Goal: Task Accomplishment & Management: Manage account settings

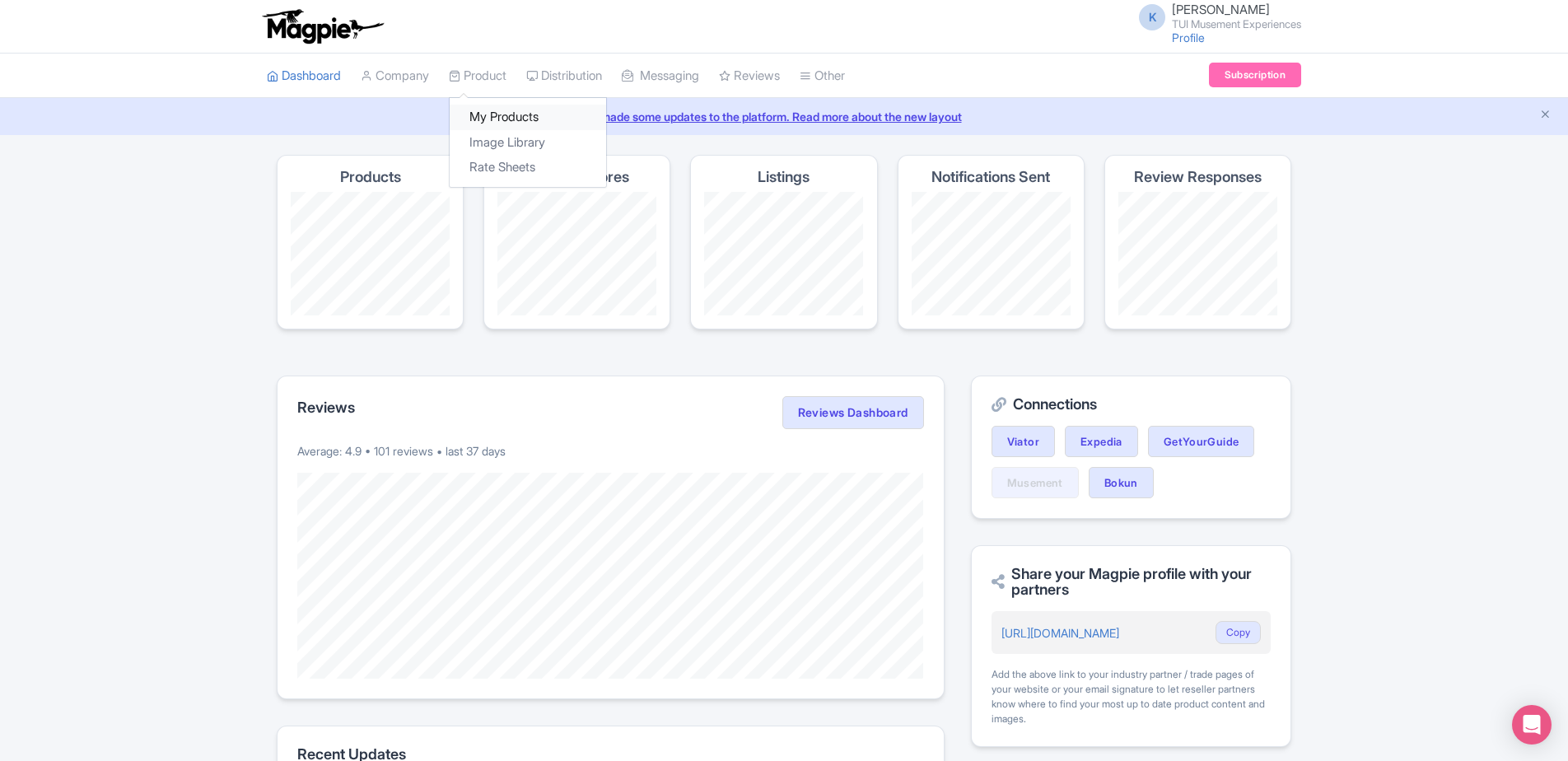
click at [491, 115] on link "My Products" at bounding box center [528, 118] width 157 height 26
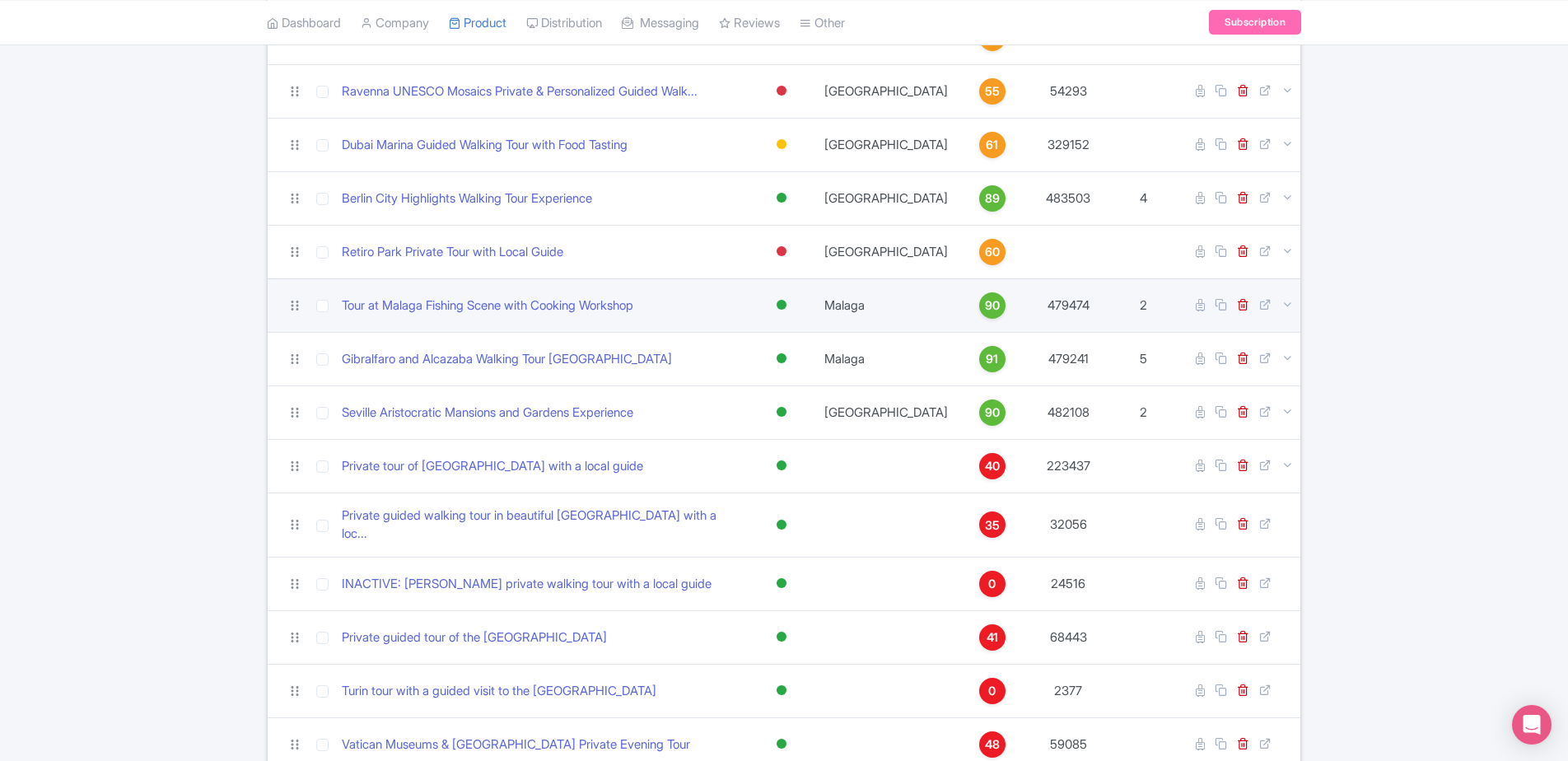
scroll to position [247, 0]
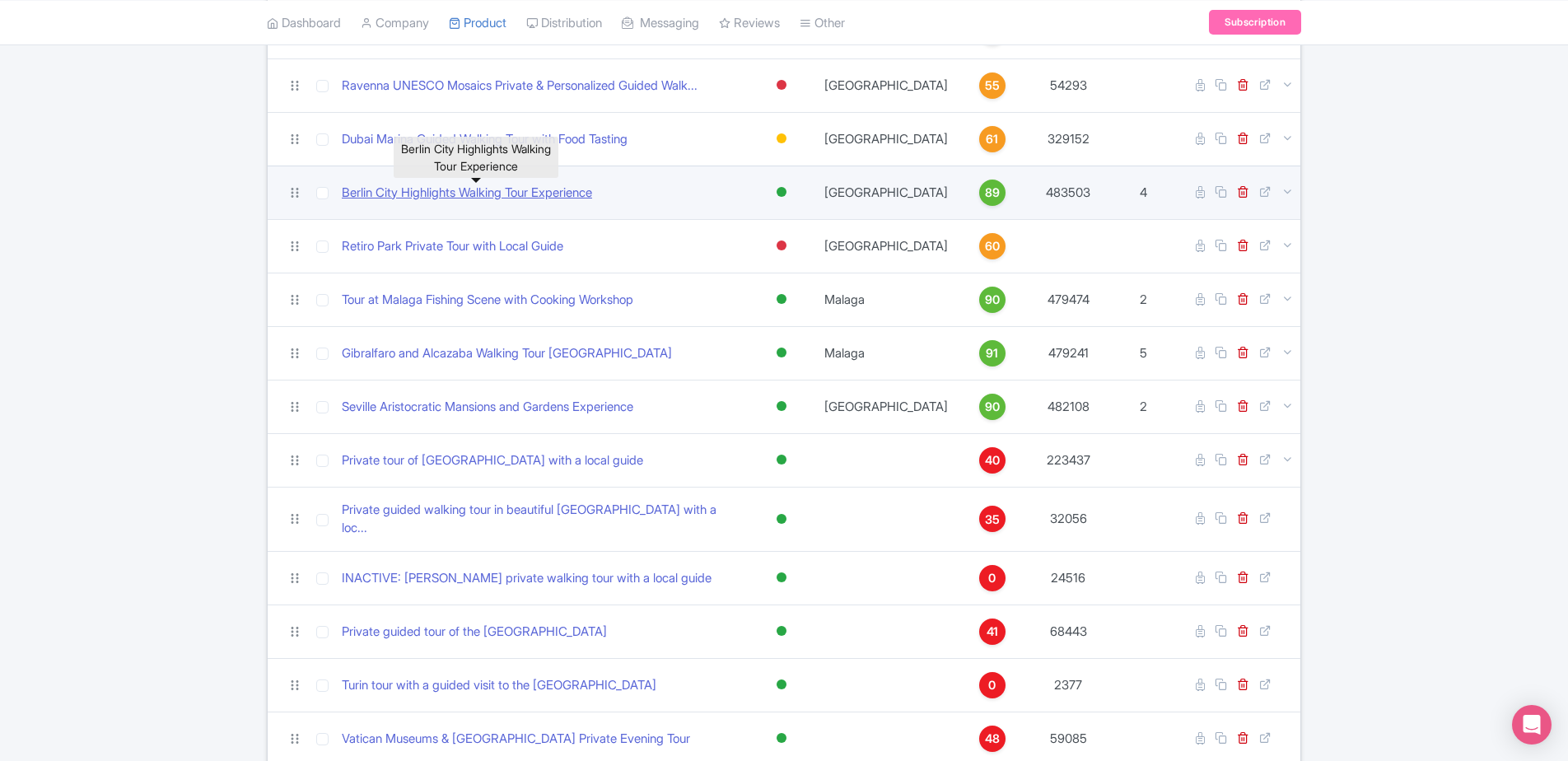
click at [525, 193] on link "Berlin City Highlights Walking Tour Experience" at bounding box center [467, 193] width 251 height 19
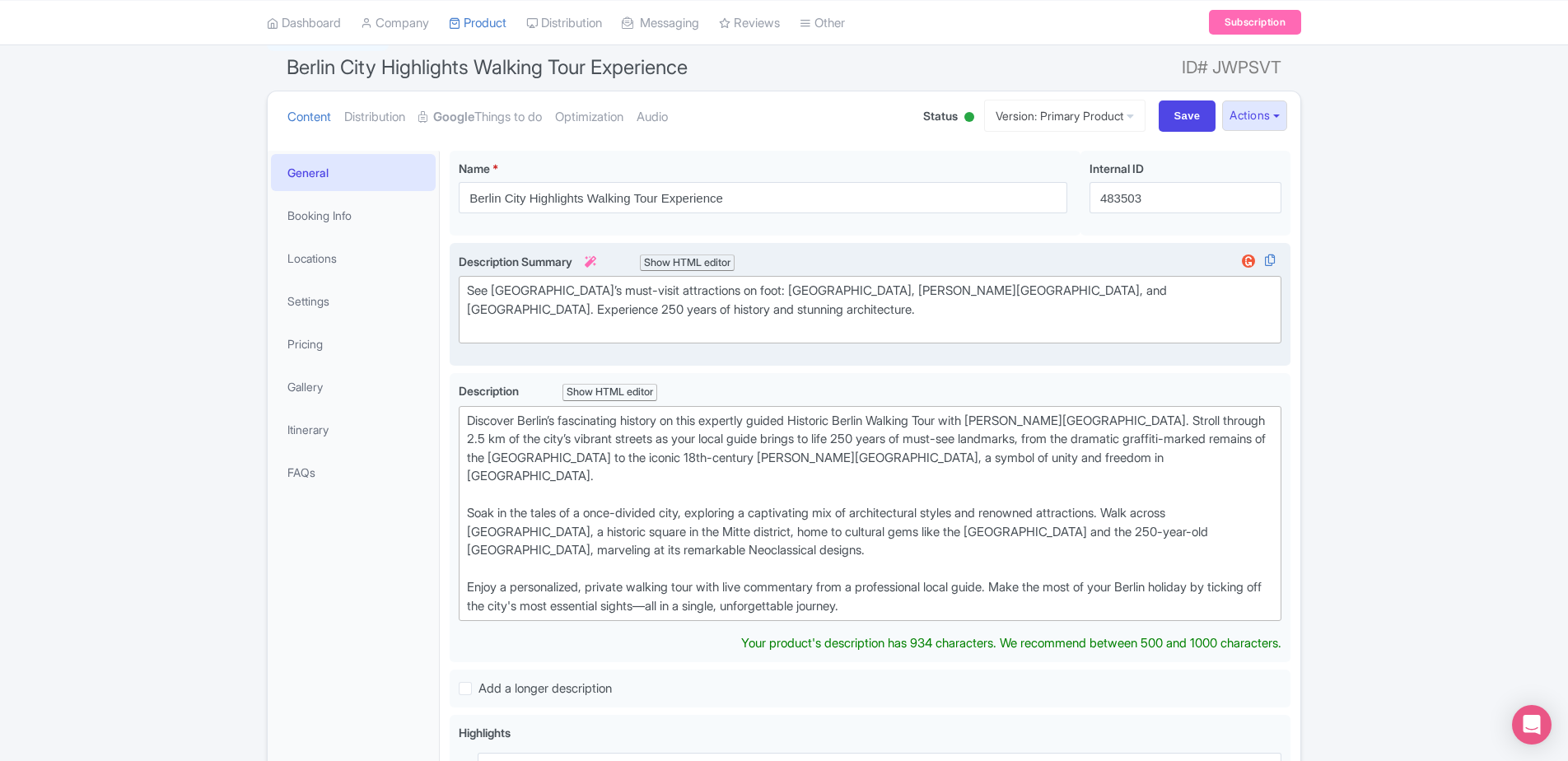
scroll to position [165, 0]
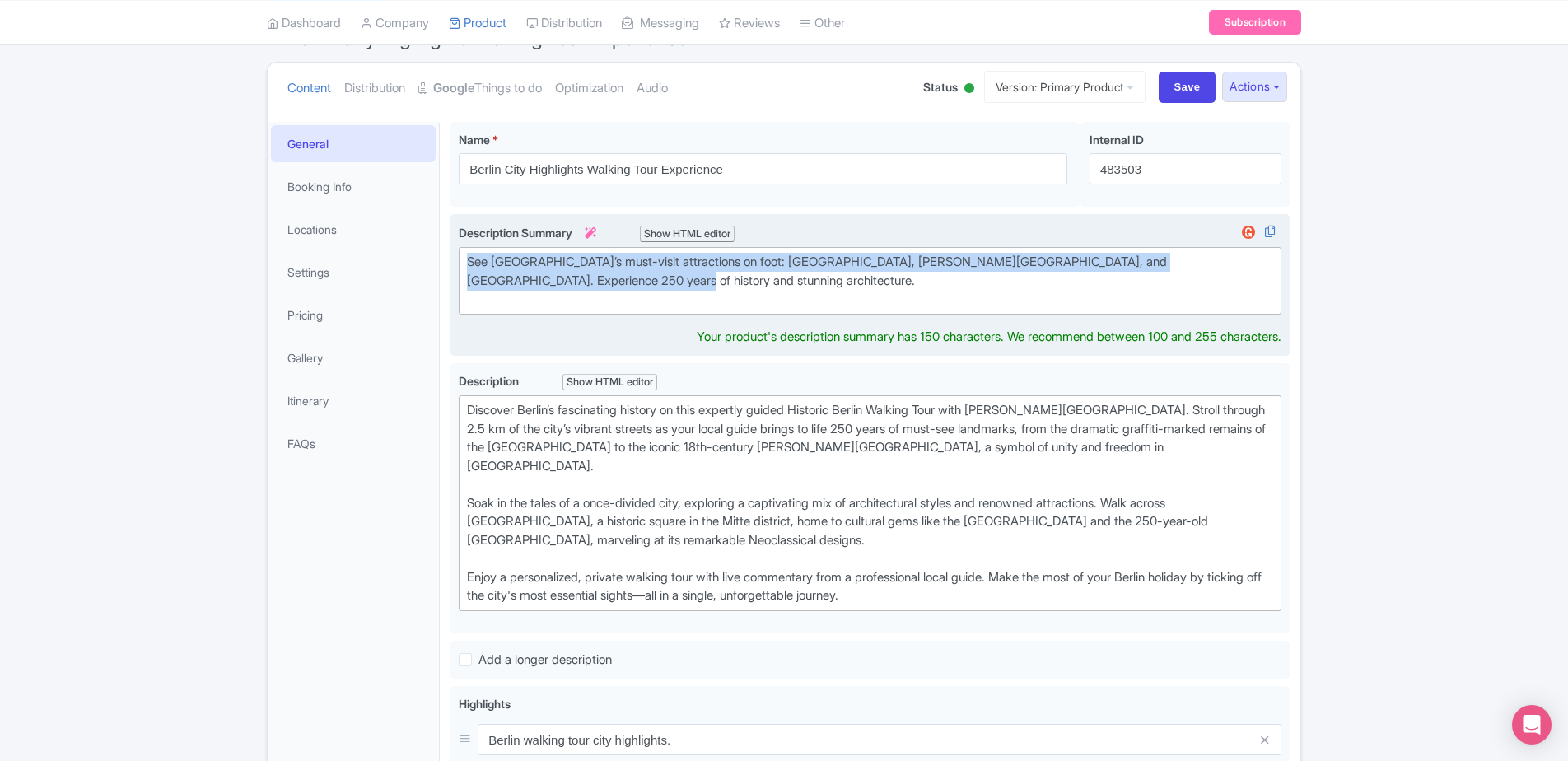
drag, startPoint x: 581, startPoint y: 290, endPoint x: 459, endPoint y: 262, distance: 125.2
click at [459, 260] on trix-editor "See [GEOGRAPHIC_DATA]’s must-visit attractions on foot: [GEOGRAPHIC_DATA], [PER…" at bounding box center [869, 280] width 823 height 68
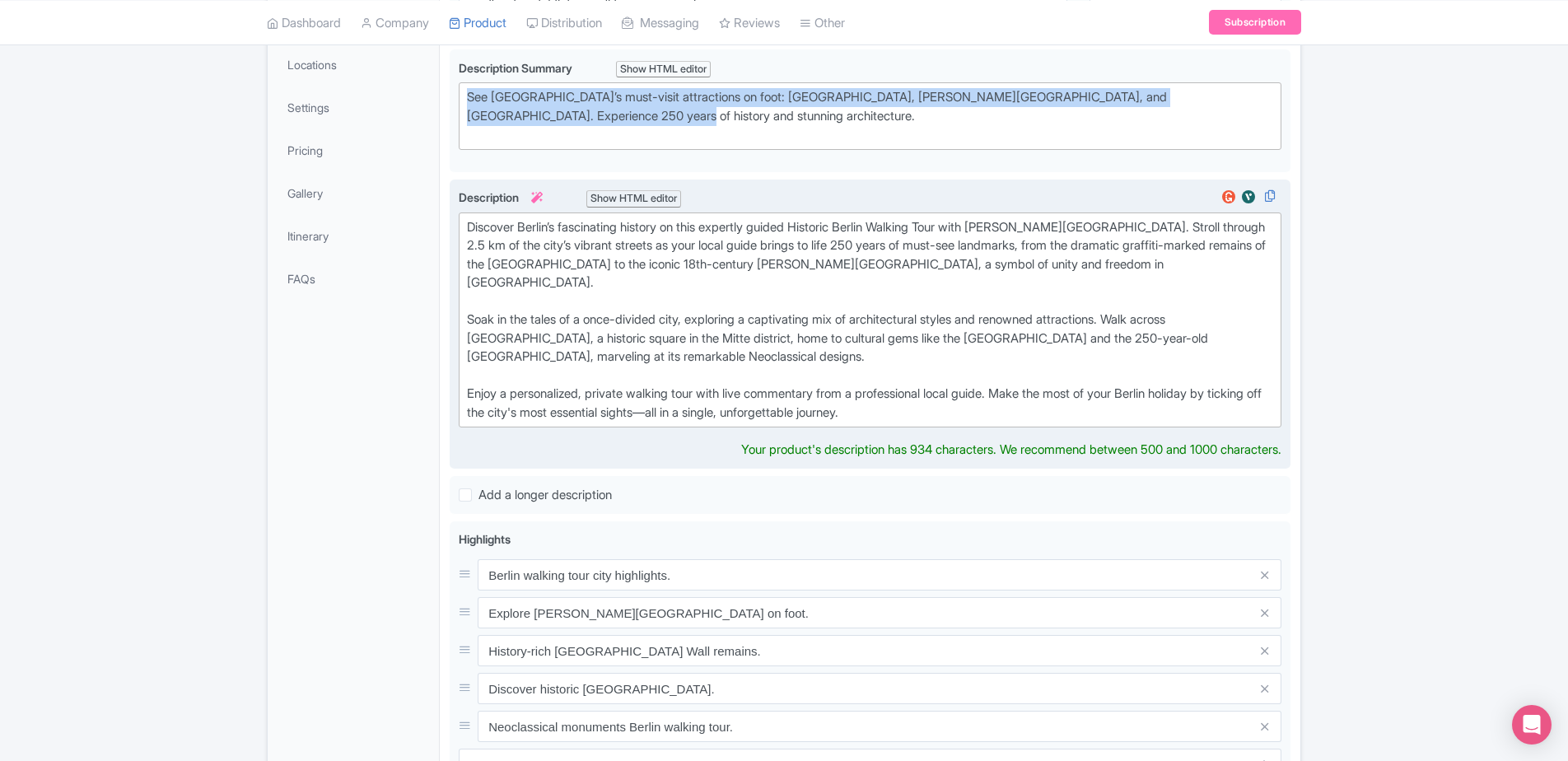
scroll to position [312, 0]
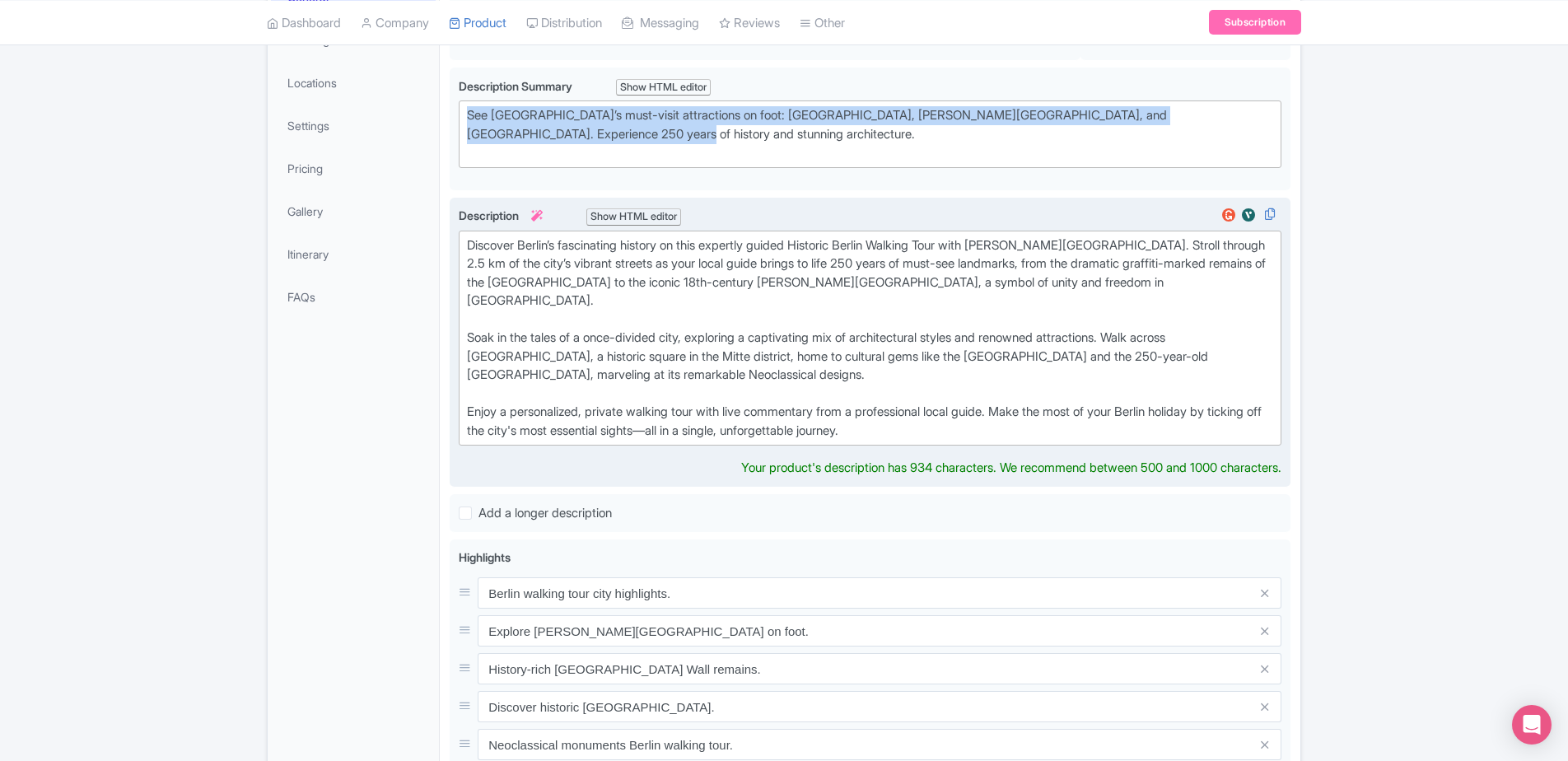
drag, startPoint x: 941, startPoint y: 415, endPoint x: 470, endPoint y: 248, distance: 499.7
click at [470, 248] on div "Discover Berlin’s fascinating history on this expertly guided Historic Berlin W…" at bounding box center [869, 339] width 806 height 204
click at [852, 378] on div "Discover Berlin’s fascinating history on this expertly guided Historic Berlin W…" at bounding box center [869, 339] width 806 height 204
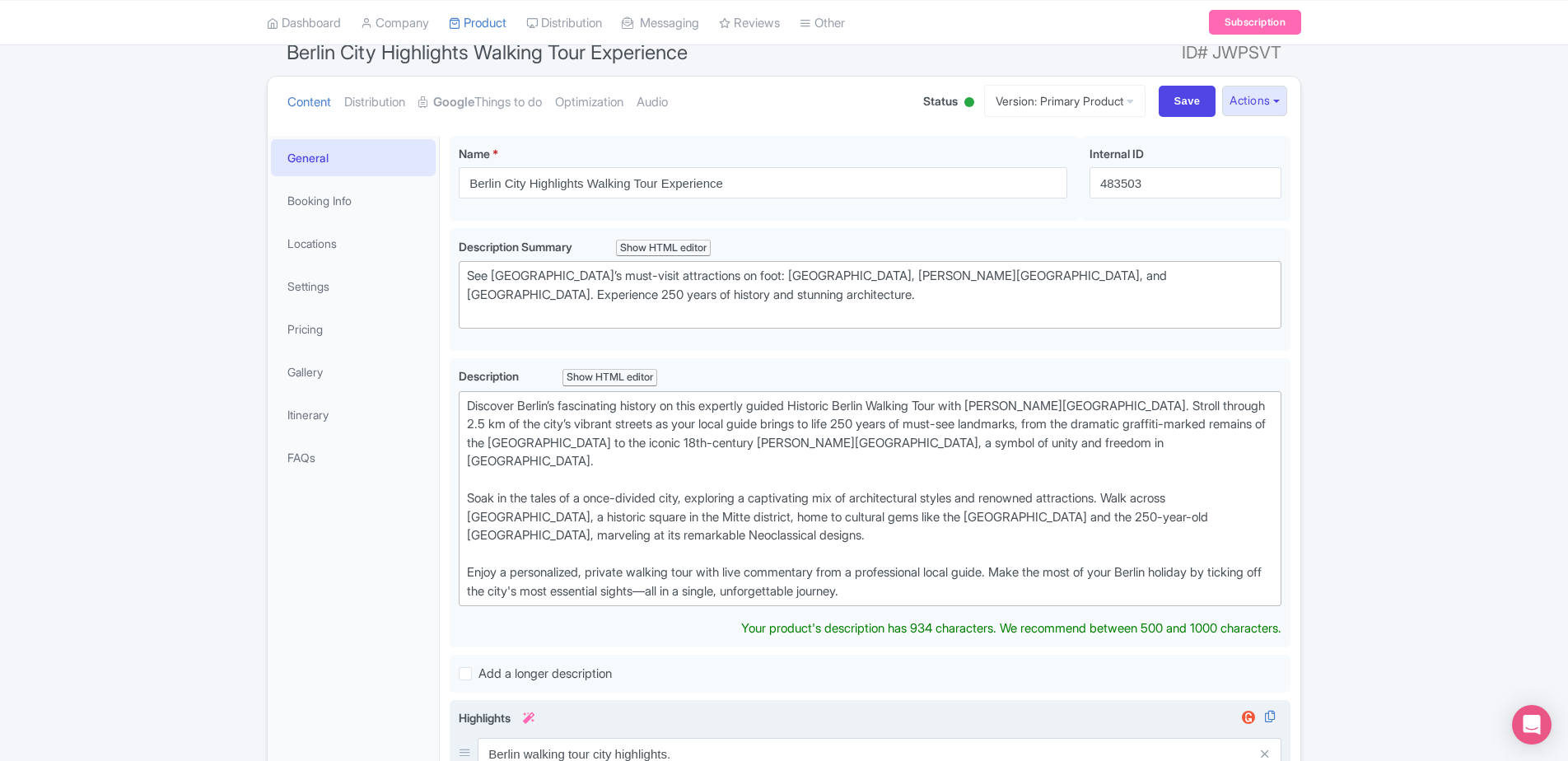
scroll to position [147, 0]
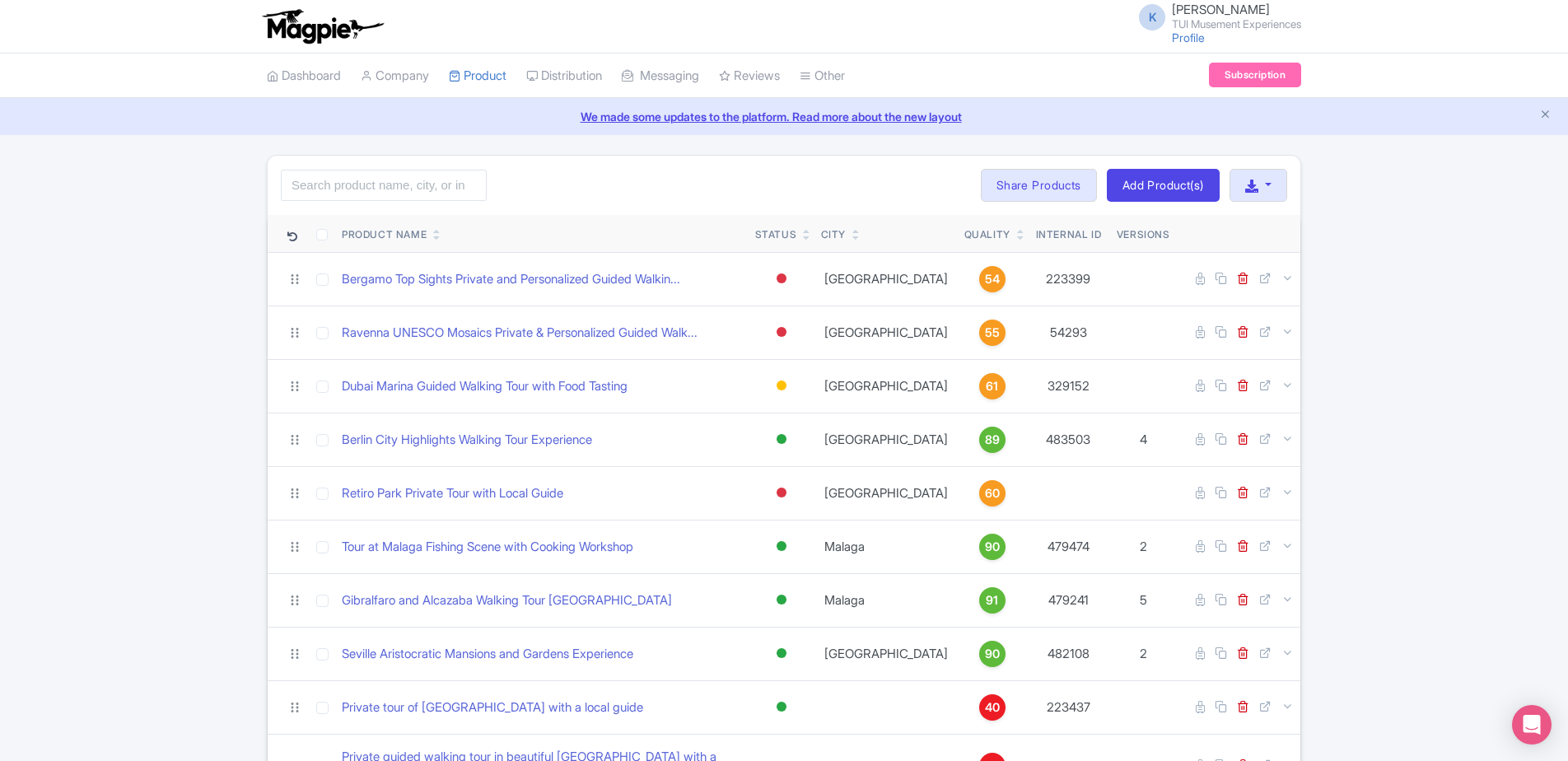
scroll to position [83, 0]
